Goal: Obtain resource: Obtain resource

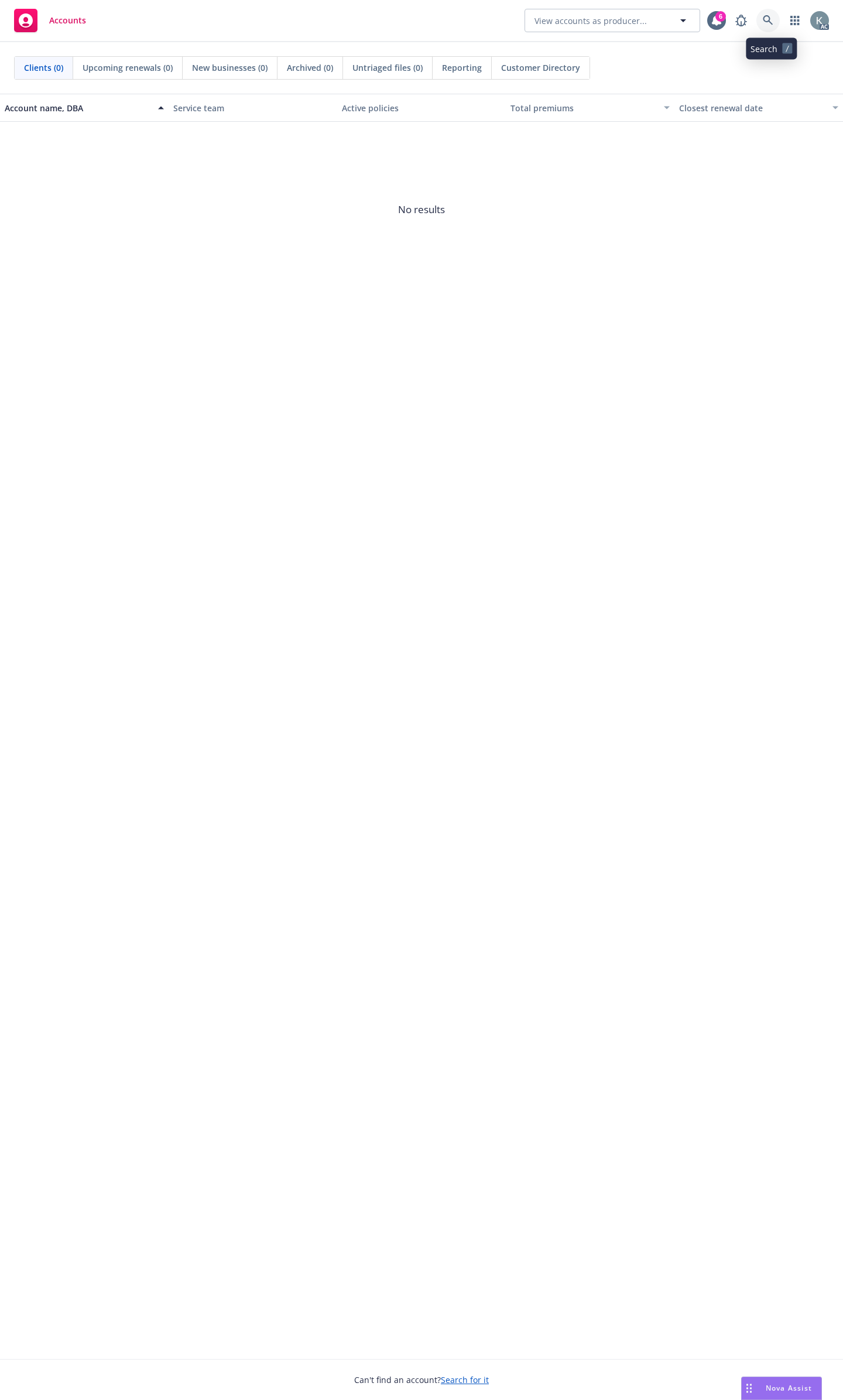
click at [772, 23] on icon at bounding box center [767, 20] width 11 height 11
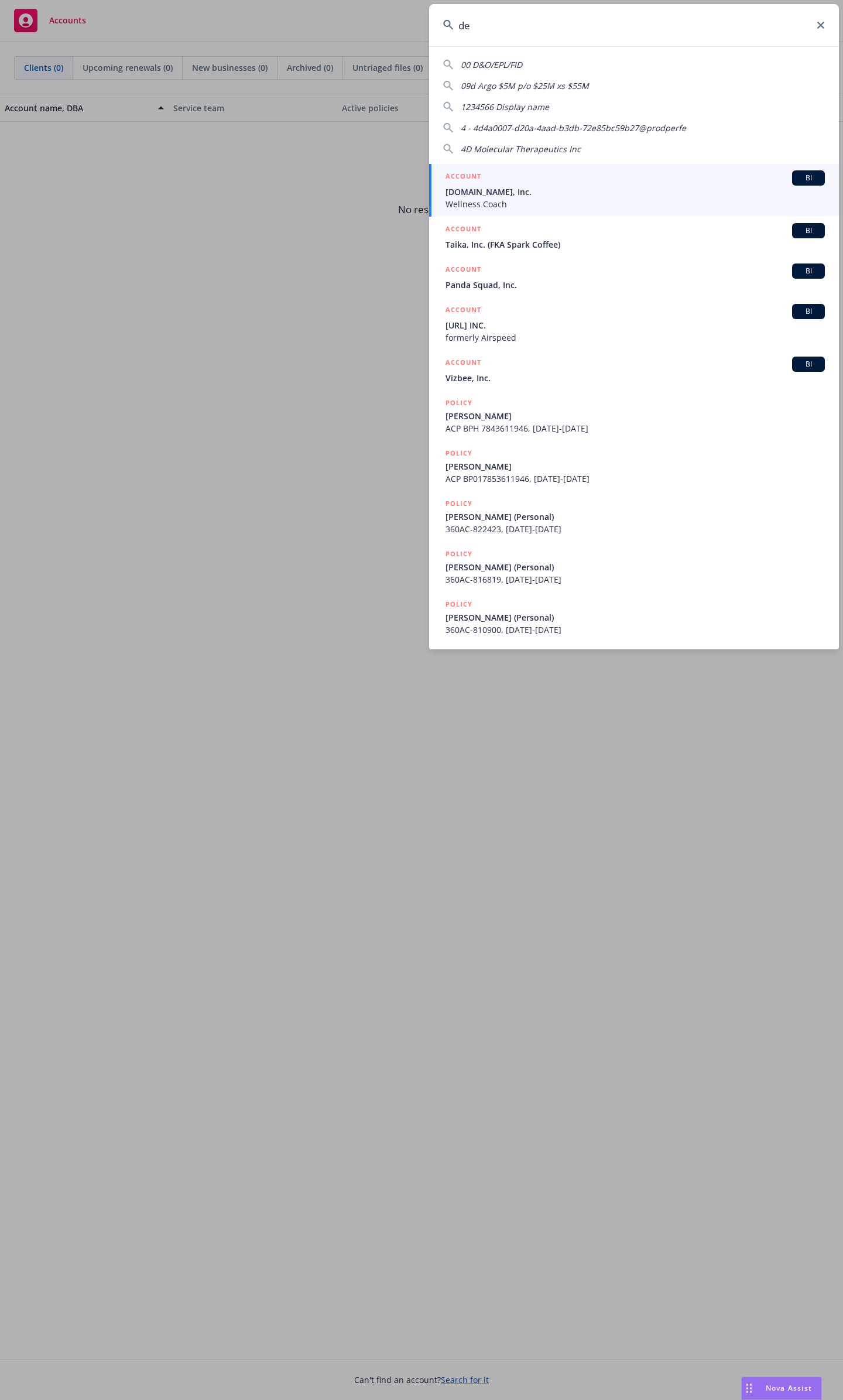
type input "d"
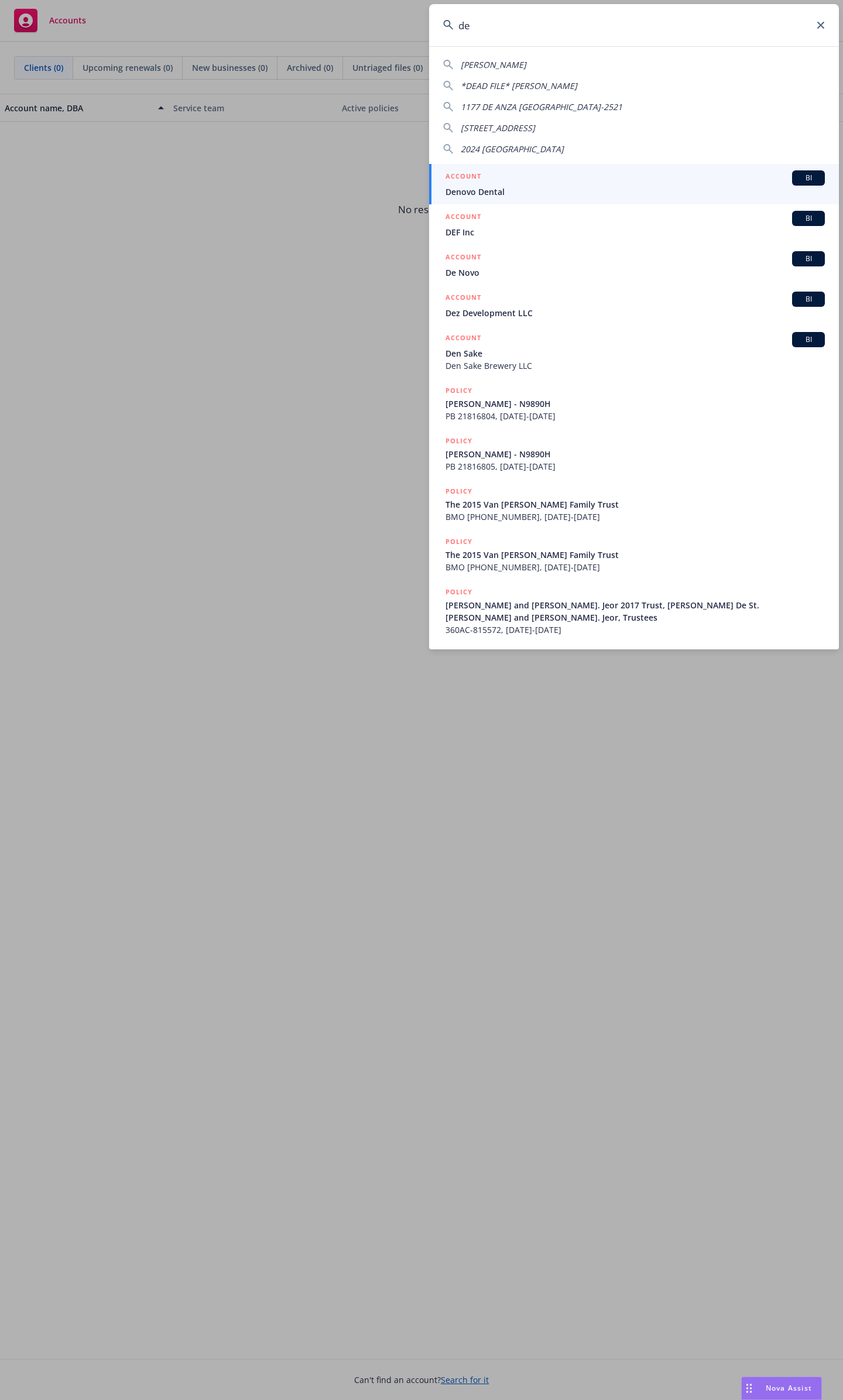
type input "de"
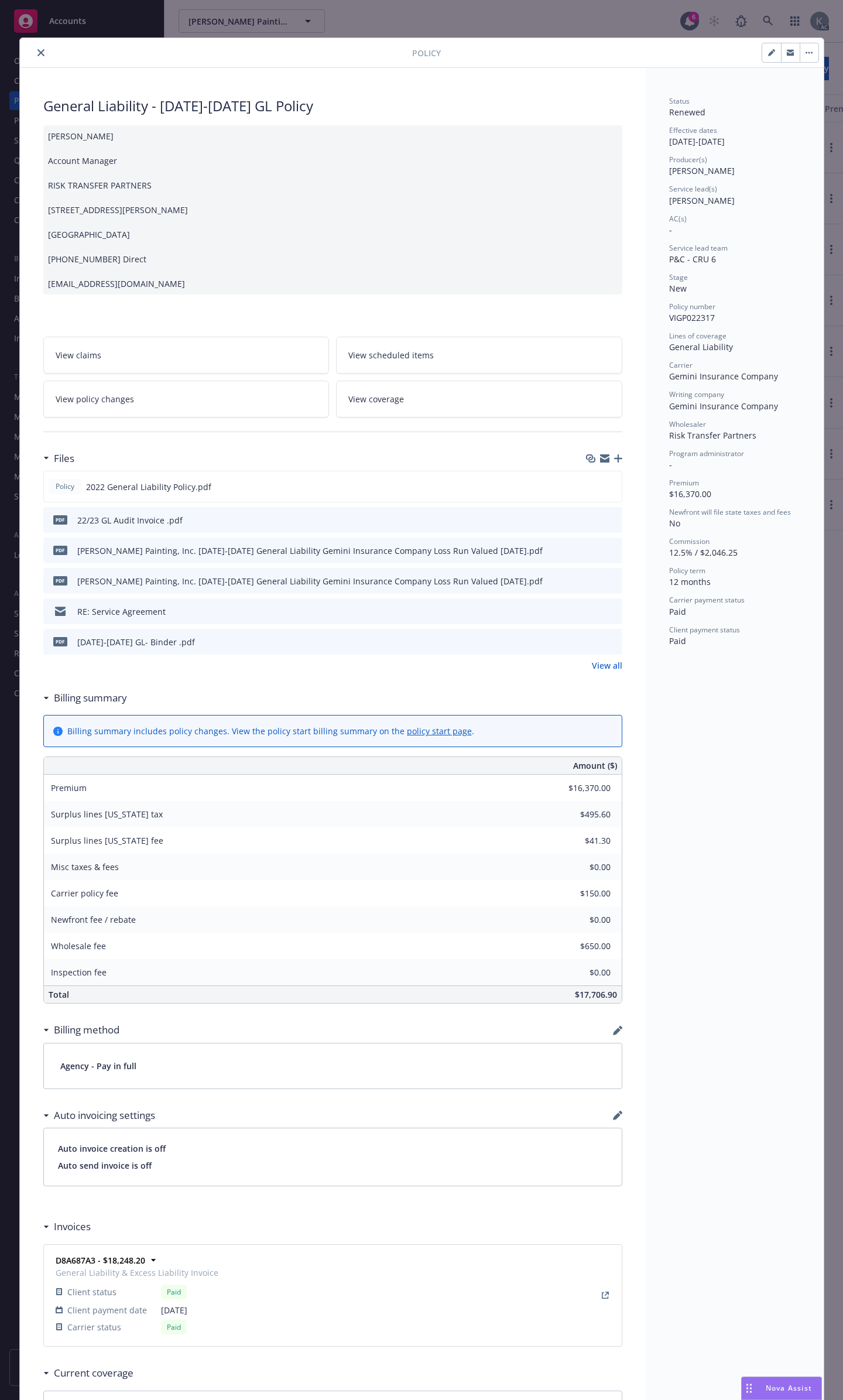
click at [34, 51] on button "close" at bounding box center [41, 53] width 14 height 14
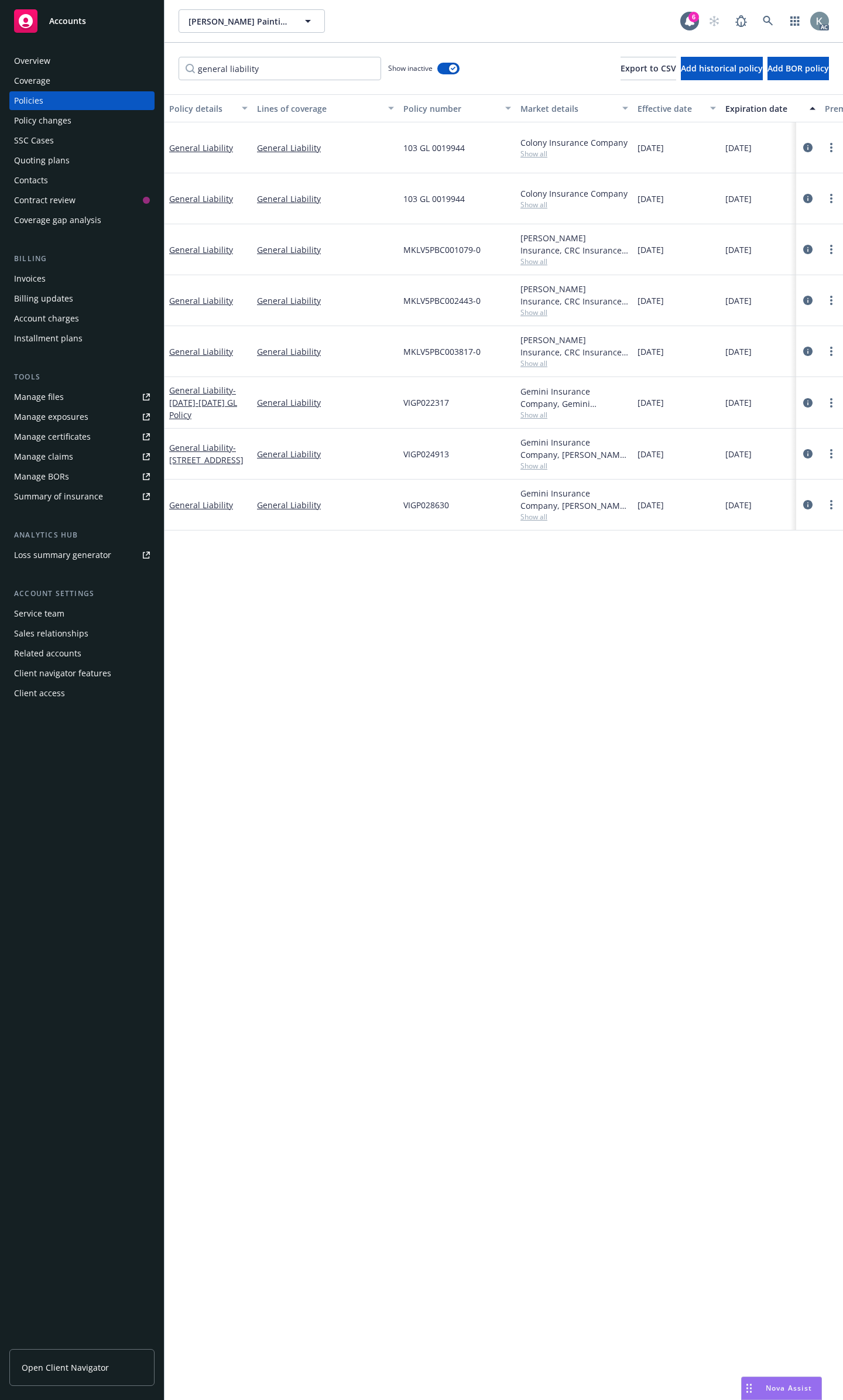
click at [65, 388] on link "Manage files" at bounding box center [82, 397] width 145 height 18
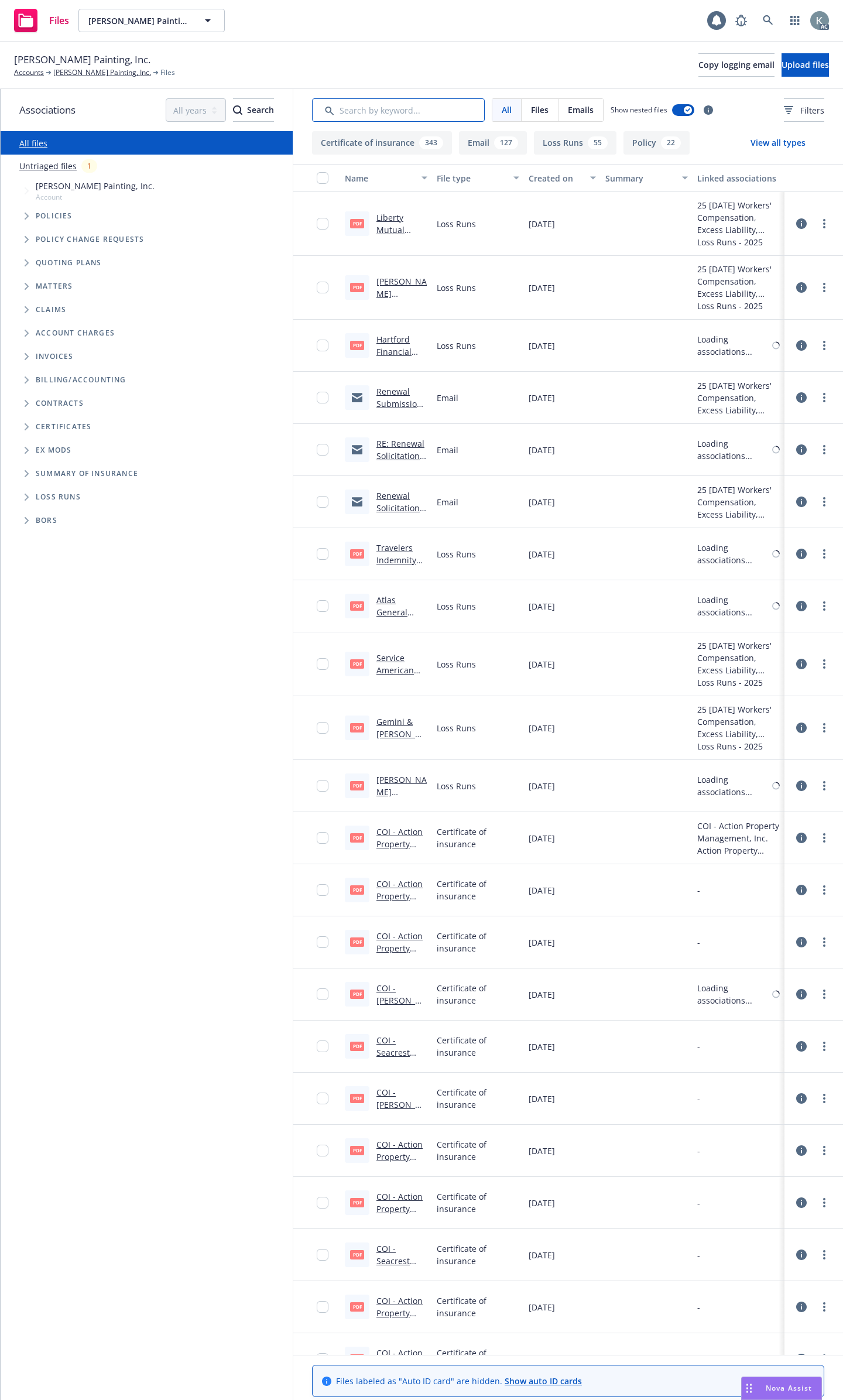
click at [354, 107] on input "Search by keyword..." at bounding box center [398, 110] width 173 height 24
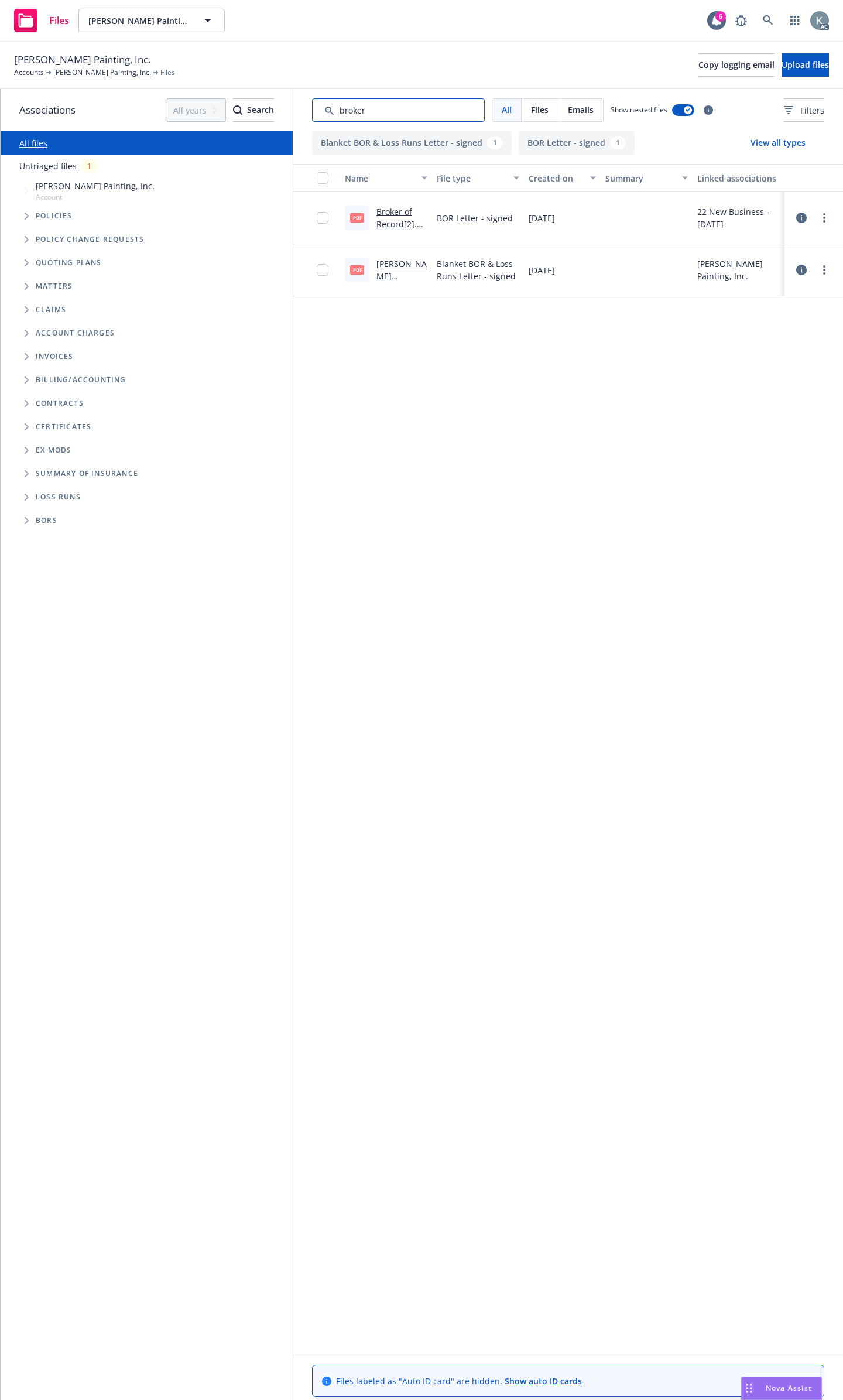
type input "broker"
click at [396, 210] on link "Broker of Record[2].pdf" at bounding box center [401, 224] width 51 height 36
click at [394, 263] on link "Dennis Shaffer Painting, Inc - Blanket Broker Letters - Signed.pdf" at bounding box center [401, 301] width 50 height 85
